Goal: Transaction & Acquisition: Purchase product/service

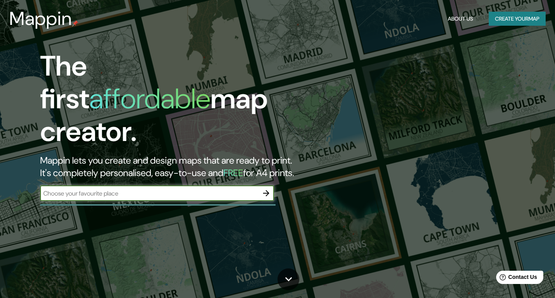
click at [116, 189] on input "text" at bounding box center [149, 193] width 218 height 9
type input "Mexicali, [GEOGRAPHIC_DATA][US_STATE], [GEOGRAPHIC_DATA]"
click at [266, 189] on icon "button" at bounding box center [266, 193] width 9 height 9
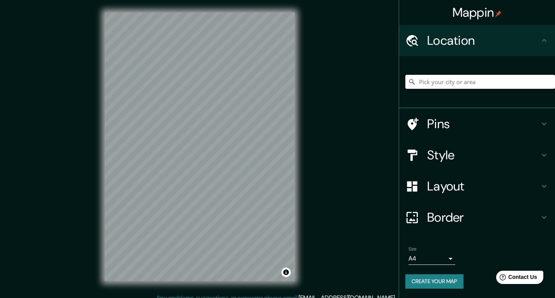
click at [423, 79] on input "Pick your city or area" at bounding box center [480, 82] width 150 height 14
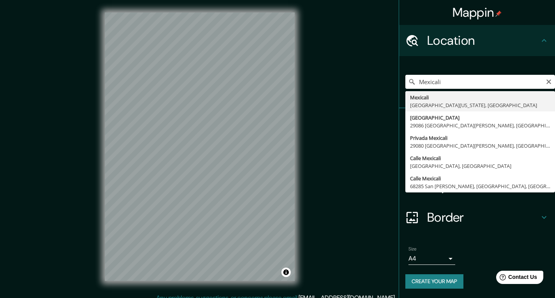
type input "Mexicali, [GEOGRAPHIC_DATA][US_STATE], [GEOGRAPHIC_DATA]"
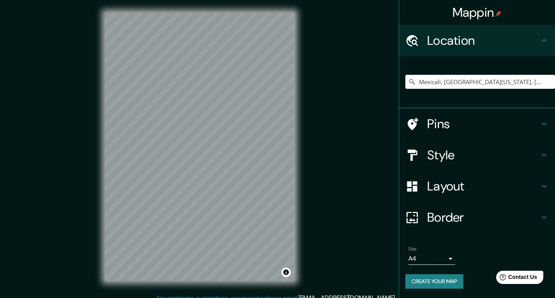
click at [414, 122] on icon at bounding box center [413, 124] width 11 height 12
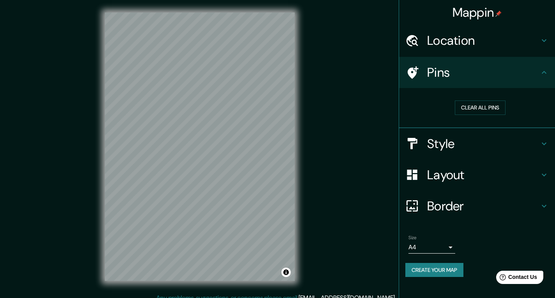
click at [414, 73] on icon at bounding box center [413, 72] width 11 height 12
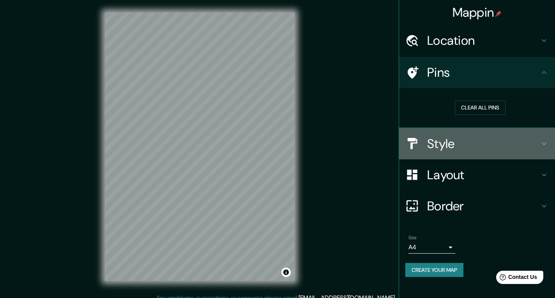
click at [442, 143] on h4 "Style" at bounding box center [483, 144] width 112 height 16
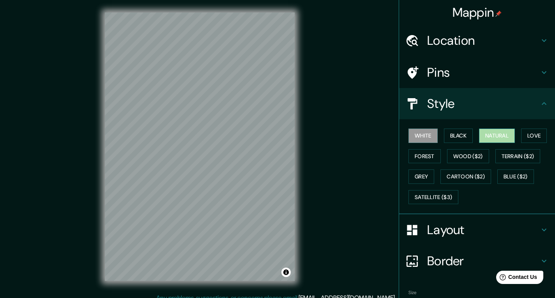
click at [496, 134] on button "Natural" at bounding box center [497, 136] width 36 height 14
click at [526, 134] on button "Love" at bounding box center [534, 136] width 26 height 14
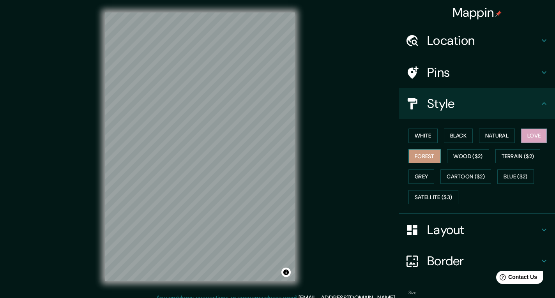
click at [416, 155] on button "Forest" at bounding box center [425, 156] width 32 height 14
click at [414, 175] on button "Grey" at bounding box center [422, 177] width 26 height 14
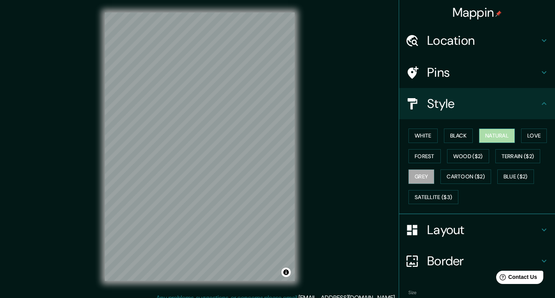
click at [491, 134] on button "Natural" at bounding box center [497, 136] width 36 height 14
click at [457, 134] on button "Black" at bounding box center [458, 136] width 29 height 14
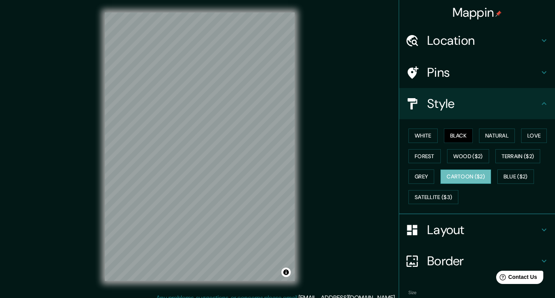
click at [460, 176] on button "Cartoon ($2)" at bounding box center [466, 177] width 51 height 14
click at [414, 133] on button "White" at bounding box center [423, 136] width 29 height 14
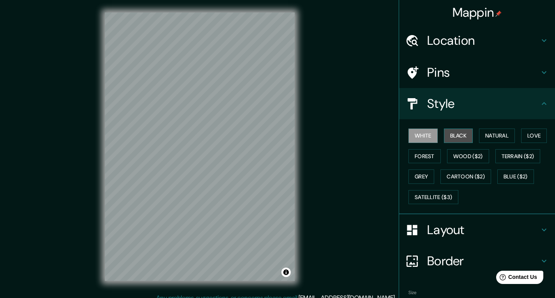
click at [454, 137] on button "Black" at bounding box center [458, 136] width 29 height 14
click at [415, 137] on button "White" at bounding box center [423, 136] width 29 height 14
click at [456, 136] on button "Black" at bounding box center [458, 136] width 29 height 14
click at [494, 133] on button "Natural" at bounding box center [497, 136] width 36 height 14
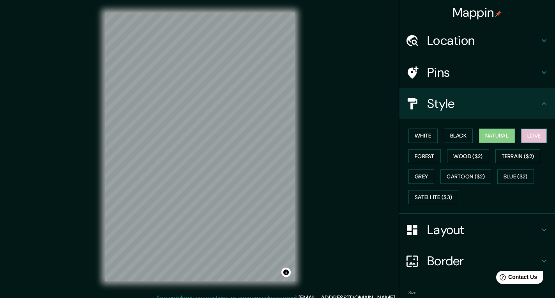
click at [534, 134] on button "Love" at bounding box center [534, 136] width 26 height 14
click at [419, 156] on button "Forest" at bounding box center [425, 156] width 32 height 14
click at [532, 134] on button "Love" at bounding box center [534, 136] width 26 height 14
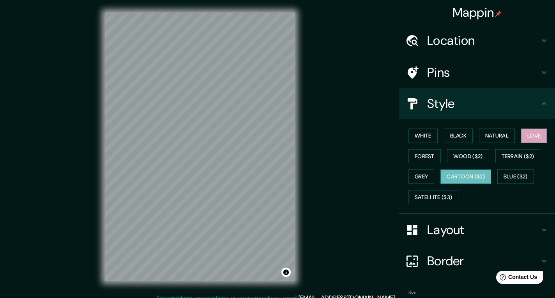
click at [462, 175] on button "Cartoon ($2)" at bounding box center [466, 177] width 51 height 14
click at [514, 175] on button "Blue ($2)" at bounding box center [515, 177] width 37 height 14
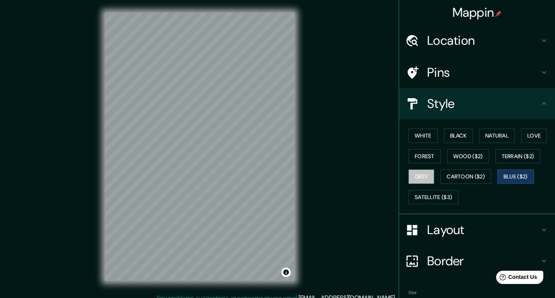
click at [417, 179] on button "Grey" at bounding box center [422, 177] width 26 height 14
click at [421, 196] on button "Satellite ($3)" at bounding box center [434, 197] width 50 height 14
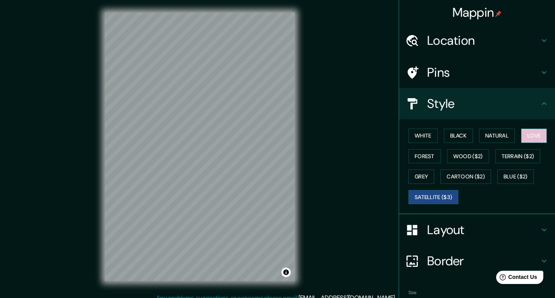
click at [530, 136] on button "Love" at bounding box center [534, 136] width 26 height 14
click at [449, 230] on h4 "Layout" at bounding box center [483, 230] width 112 height 16
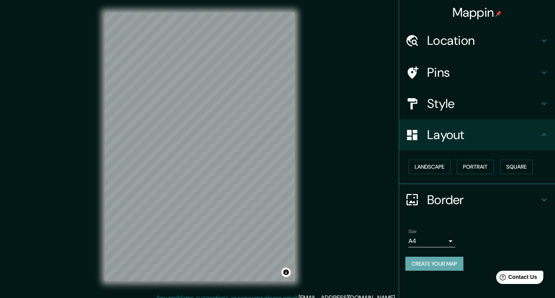
click at [432, 264] on button "Create your map" at bounding box center [434, 264] width 58 height 14
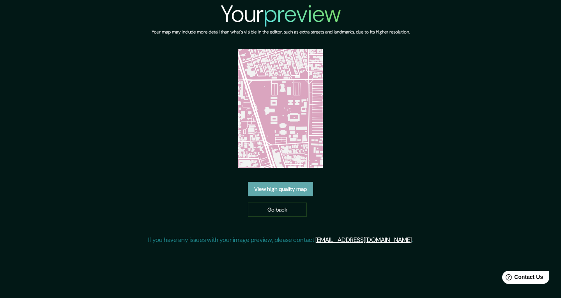
click at [288, 191] on link "View high quality map" at bounding box center [280, 189] width 65 height 14
